Goal: Task Accomplishment & Management: Manage account settings

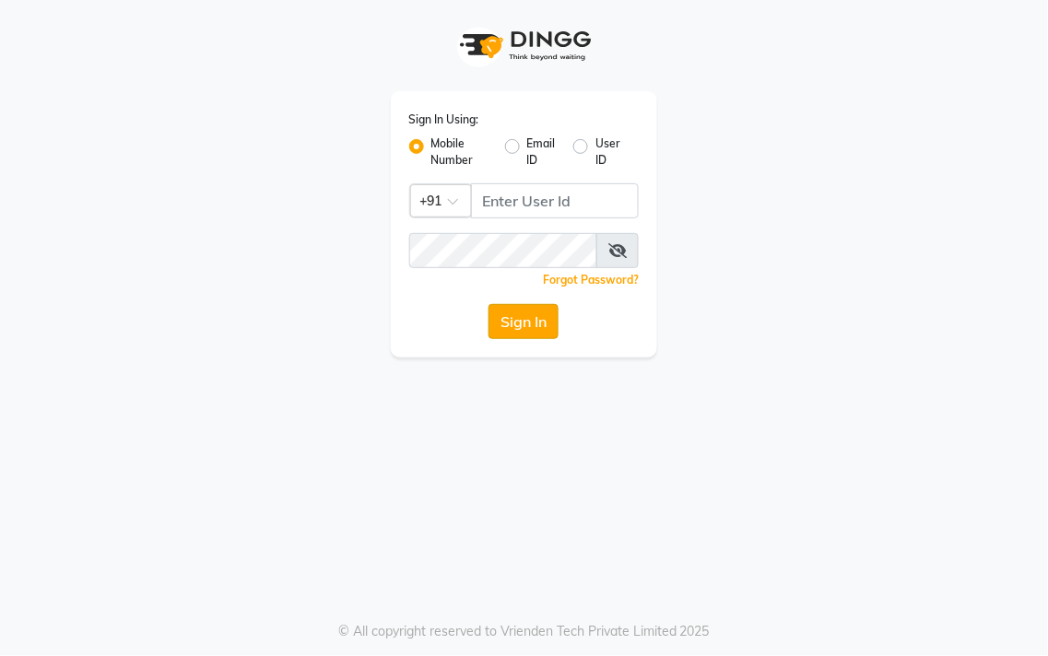
click at [514, 332] on button "Sign In" at bounding box center [524, 321] width 70 height 35
click at [767, 185] on div "Sign In Using: Mobile Number Email ID User ID Country Code × +91 Remember me Fo…" at bounding box center [524, 179] width 885 height 358
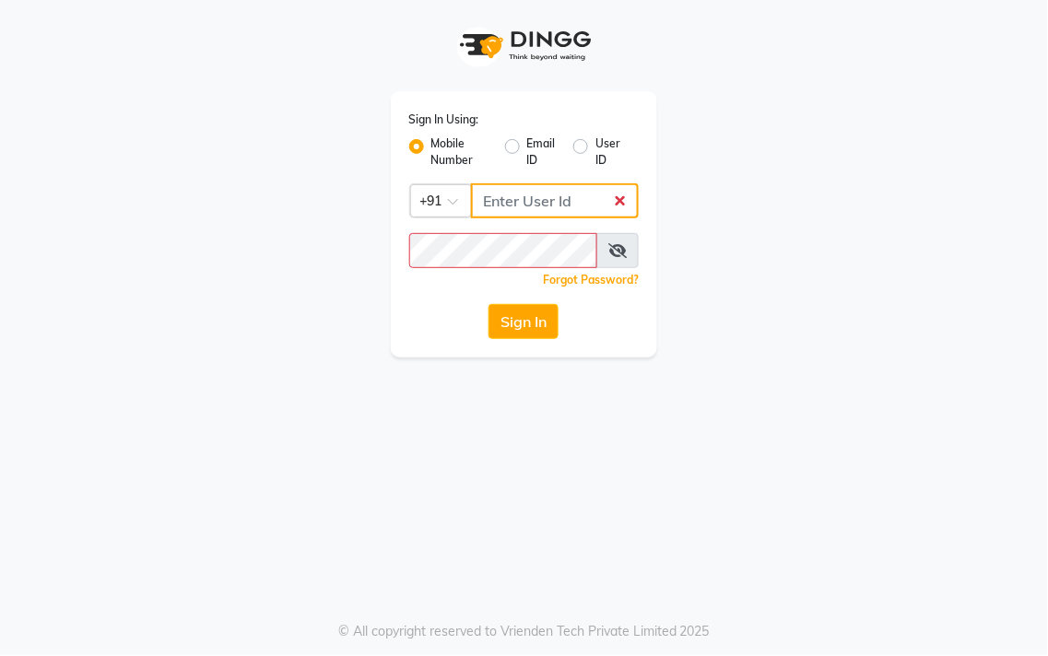
click at [526, 204] on input "Username" at bounding box center [555, 200] width 169 height 35
click at [538, 204] on input "Username" at bounding box center [555, 200] width 169 height 35
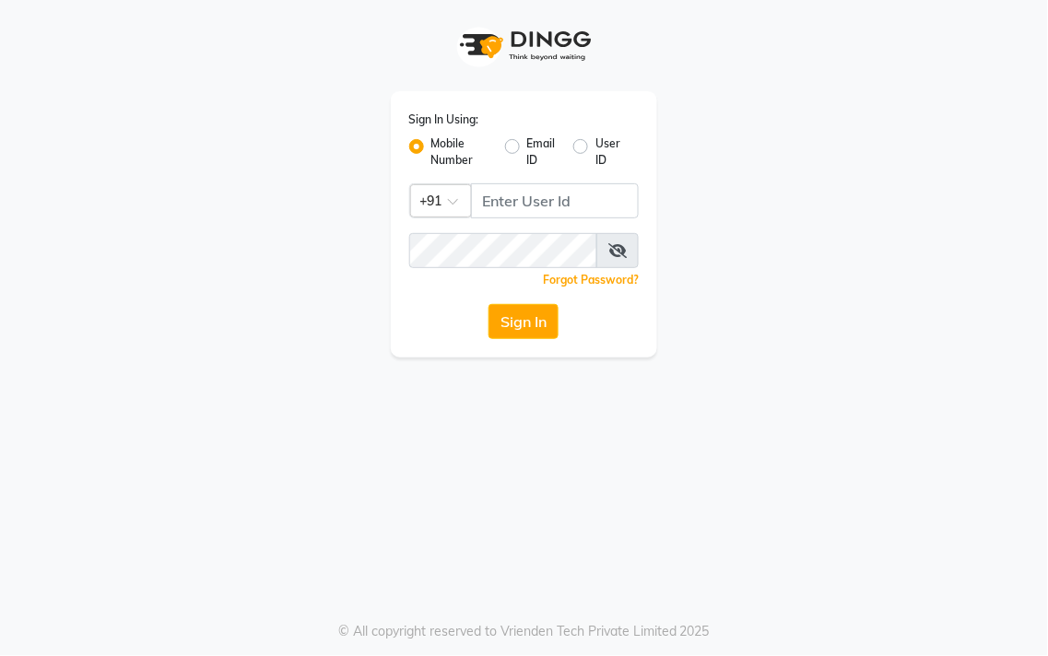
click at [433, 158] on label "Mobile Number" at bounding box center [460, 151] width 59 height 33
click at [433, 147] on input "Mobile Number" at bounding box center [437, 141] width 12 height 12
click at [532, 159] on label "Email ID" at bounding box center [542, 151] width 31 height 33
click at [532, 147] on input "Email ID" at bounding box center [533, 141] width 12 height 12
radio input "true"
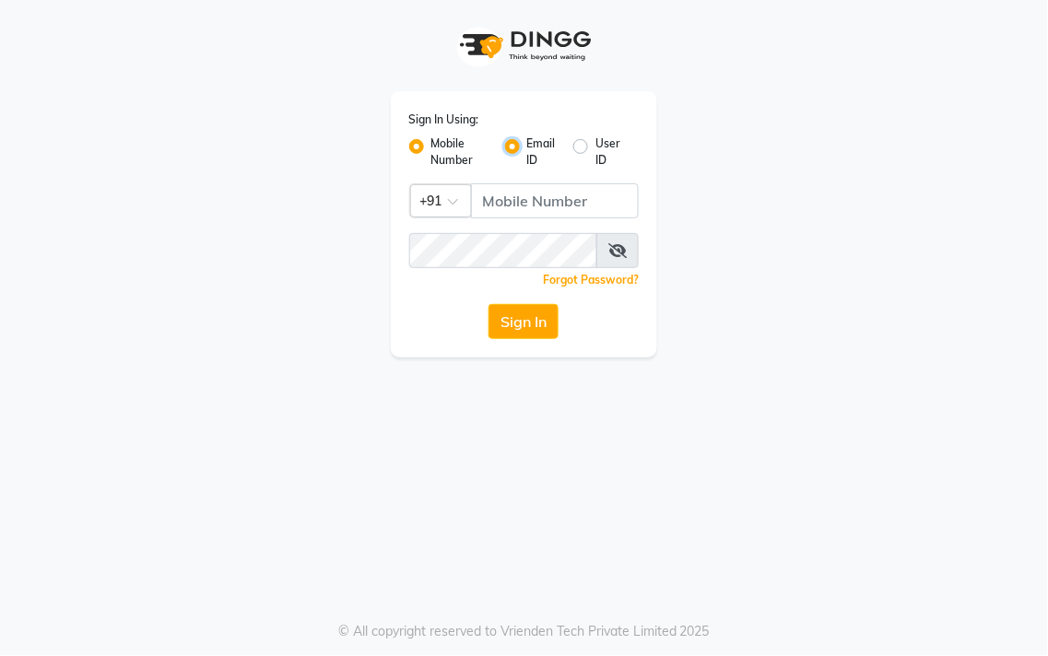
radio input "false"
click at [596, 147] on label "User ID" at bounding box center [609, 151] width 29 height 33
click at [596, 147] on input "User ID" at bounding box center [601, 141] width 12 height 12
radio input "true"
radio input "false"
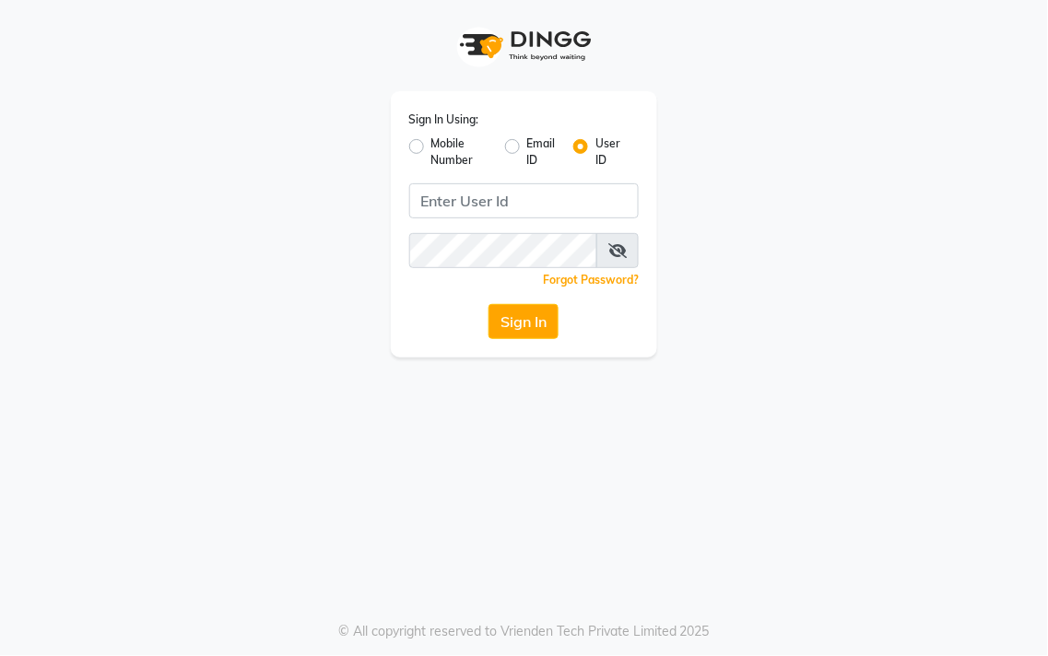
click at [440, 142] on label "Mobile Number" at bounding box center [460, 151] width 59 height 33
click at [440, 142] on input "Mobile Number" at bounding box center [437, 141] width 12 height 12
radio input "true"
radio input "false"
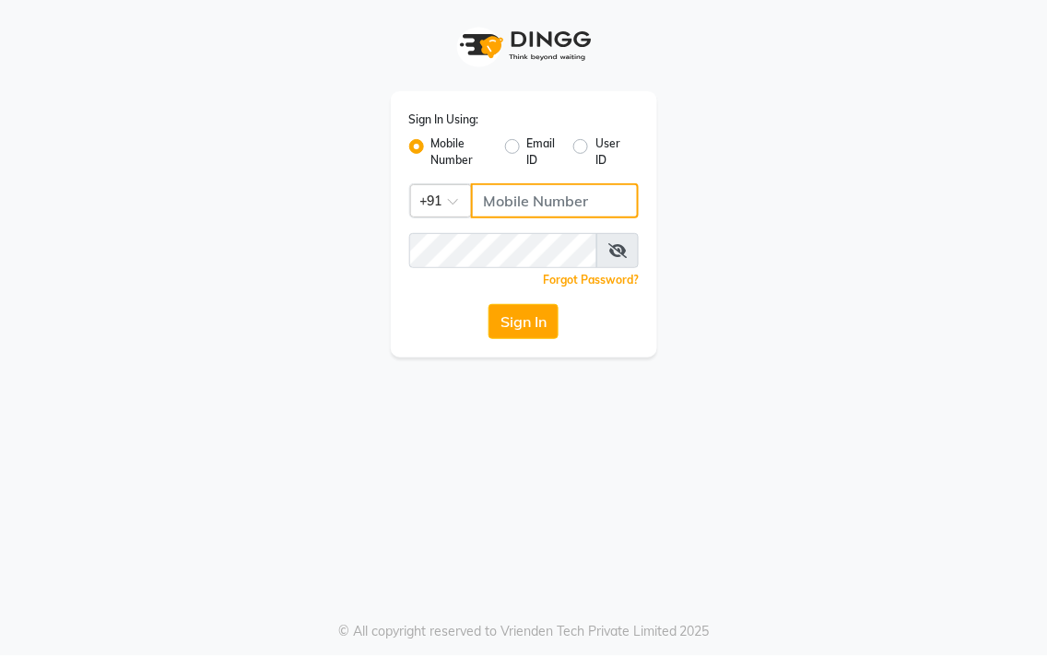
click at [568, 195] on input "Username" at bounding box center [555, 200] width 169 height 35
click at [1018, 351] on app-login "Sign In Using: Mobile Number Email ID User ID Country Code × +91 Remember me Fo…" at bounding box center [524, 179] width 1048 height 358
click at [559, 199] on input "Username" at bounding box center [555, 200] width 169 height 35
type input "9256811117"
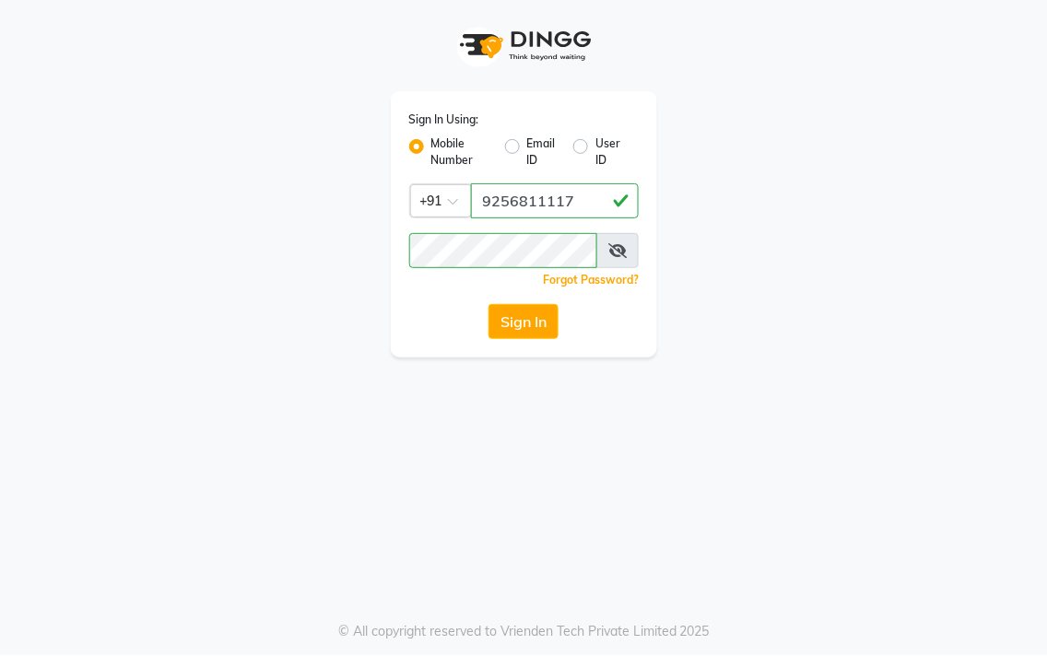
click at [477, 381] on div "Sign In Using: Mobile Number Email ID User ID Country Code × +91 9256811117 Rem…" at bounding box center [524, 328] width 1048 height 656
click at [542, 324] on button "Sign In" at bounding box center [524, 321] width 70 height 35
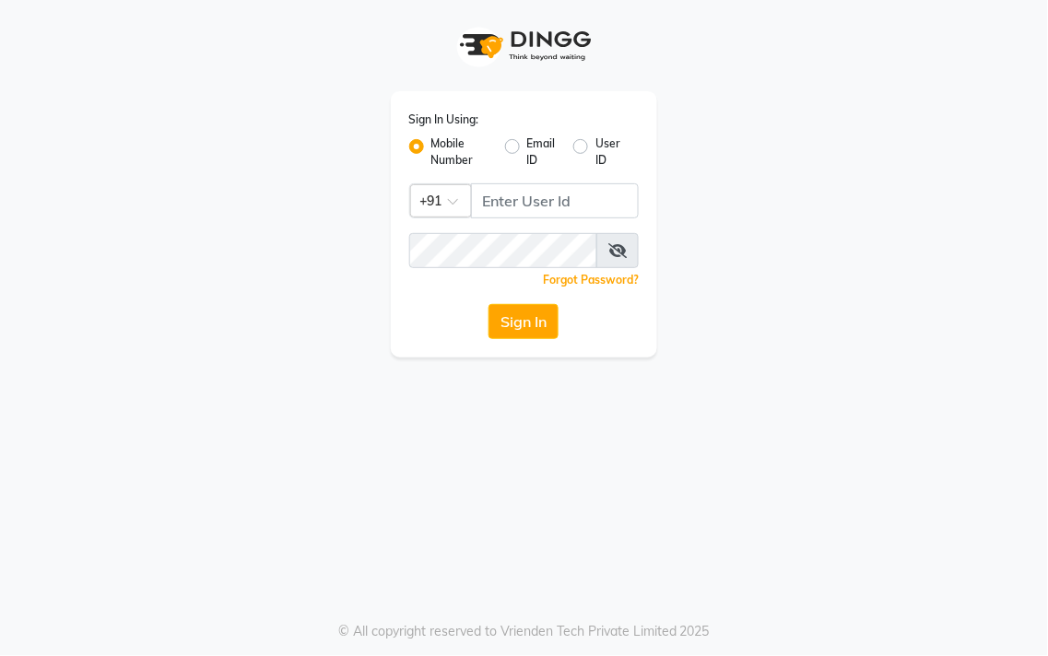
click at [601, 418] on div "Sign In Using: Mobile Number Email ID User ID Country Code × +91 Remember me Fo…" at bounding box center [524, 328] width 1048 height 656
